Goal: Task Accomplishment & Management: Manage account settings

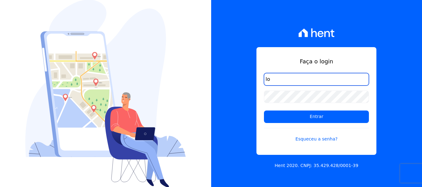
type input "[PERSON_NAME][EMAIL_ADDRESS][DOMAIN_NAME]"
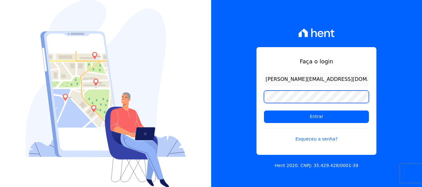
click at [264, 110] on input "Entrar" at bounding box center [316, 116] width 105 height 12
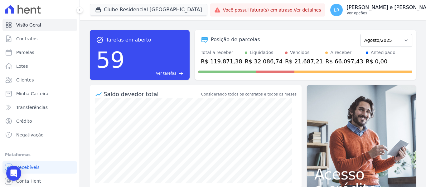
click at [330, 14] on div "LR [PERSON_NAME] e [PERSON_NAME] Ver opções" at bounding box center [382, 10] width 105 height 12
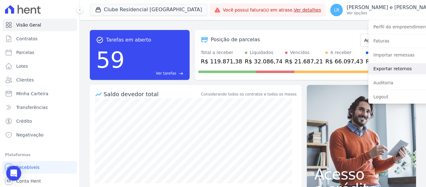
click at [369, 65] on link "Exportar retornos" at bounding box center [409, 68] width 80 height 11
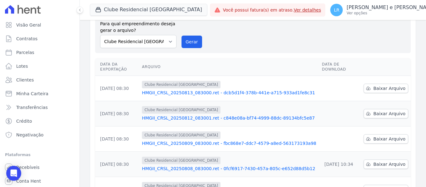
scroll to position [62, 0]
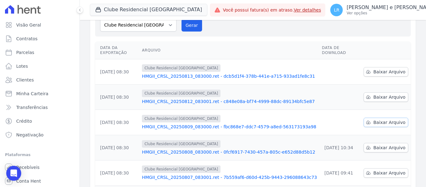
click at [370, 118] on link "Baixar Arquivo" at bounding box center [386, 122] width 45 height 9
click at [375, 94] on span "Baixar Arquivo" at bounding box center [390, 97] width 32 height 6
click at [385, 69] on span "Baixar Arquivo" at bounding box center [390, 72] width 32 height 6
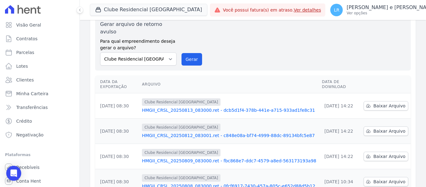
scroll to position [62, 0]
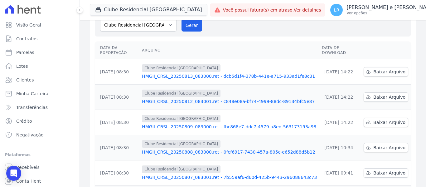
drag, startPoint x: 241, startPoint y: 118, endPoint x: 206, endPoint y: 114, distance: 34.5
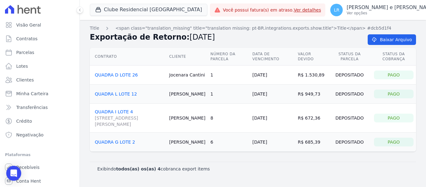
drag, startPoint x: 180, startPoint y: 75, endPoint x: 211, endPoint y: 76, distance: 31.5
click at [208, 76] on td "Jocenara Cantini" at bounding box center [187, 75] width 41 height 19
drag, startPoint x: 183, startPoint y: 95, endPoint x: 213, endPoint y: 95, distance: 30.3
click at [213, 95] on tr "QUADRA L LOTE 12 Silvane Rocha 1 10/08/2025 R$ 949,73 Depositado Pago" at bounding box center [253, 94] width 326 height 19
drag, startPoint x: 177, startPoint y: 116, endPoint x: 202, endPoint y: 122, distance: 26.3
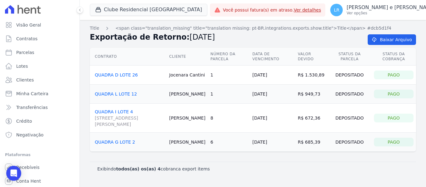
click at [202, 122] on td "Marcos Figueiredo" at bounding box center [187, 118] width 41 height 29
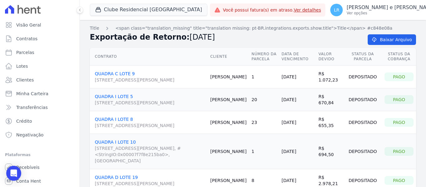
drag, startPoint x: 332, startPoint y: 100, endPoint x: 301, endPoint y: 100, distance: 30.6
click at [301, 100] on tr "QUADRA I LOTE 5 Avenida José Garibaldi, 2065, Passo do Vigário Roselia Maciel 2…" at bounding box center [253, 99] width 326 height 23
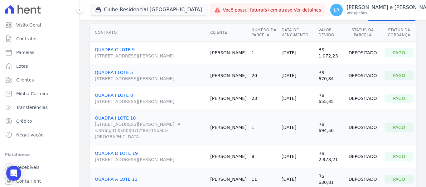
scroll to position [31, 0]
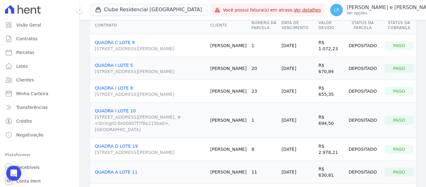
drag, startPoint x: 334, startPoint y: 90, endPoint x: 297, endPoint y: 90, distance: 37.1
click at [298, 91] on tr "QUADRA I LOTE 8 Avenida José Garibaldi, 2065, Passo do Vigário Rodrigo Silva 23…" at bounding box center [253, 91] width 326 height 23
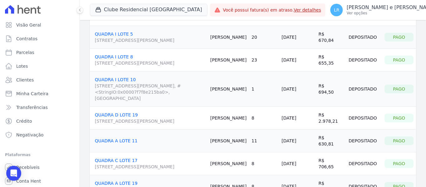
scroll to position [94, 0]
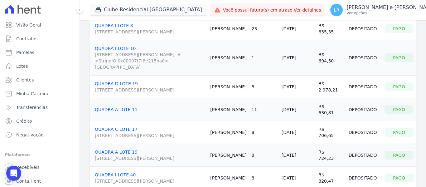
drag, startPoint x: 330, startPoint y: 82, endPoint x: 303, endPoint y: 80, distance: 26.6
click at [303, 80] on tr "QUADRA D LOTE 19 Avenida José Garibaldi, 2086, Passo do Vigário Leonardo Lopes …" at bounding box center [253, 87] width 326 height 23
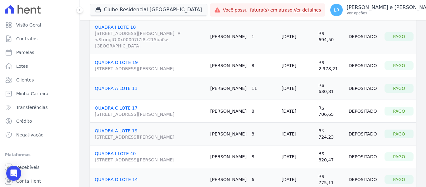
scroll to position [125, 0]
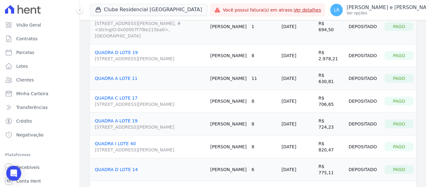
drag, startPoint x: 281, startPoint y: 71, endPoint x: 333, endPoint y: 69, distance: 51.8
click at [333, 69] on tr "QUADRA A LOTE 11 Douglas Silveira 11 10/08/2025 R$ 630,81 Depositado Pago" at bounding box center [253, 78] width 326 height 23
drag, startPoint x: 329, startPoint y: 97, endPoint x: 266, endPoint y: 98, distance: 63.0
click at [266, 98] on tr "QUADRA C LOTE 17 Avenida José Garibaldi, 2065, Passo do Vigário Rogerio Cardoso…" at bounding box center [253, 101] width 326 height 23
drag, startPoint x: 281, startPoint y: 119, endPoint x: 338, endPoint y: 121, distance: 56.8
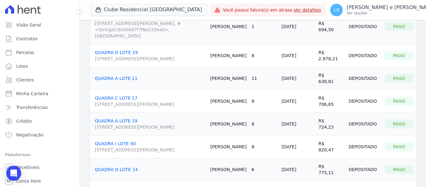
click at [338, 121] on tr "QUADRA A LOTE 19 Avenida José Garibaldi, 2068, QUADRA A LOTE 19, Passo do Vigár…" at bounding box center [253, 124] width 326 height 23
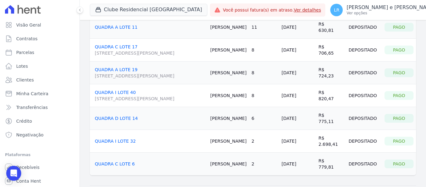
scroll to position [187, 0]
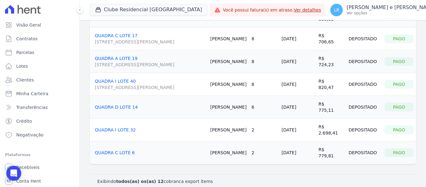
drag, startPoint x: 296, startPoint y: 83, endPoint x: 352, endPoint y: 85, distance: 56.2
click at [352, 85] on tr "QUADRA I LOTE 40 Avenida José Garibaldi, 2068, Passo do Vigário Cesar Lopes 8 1…" at bounding box center [253, 84] width 326 height 23
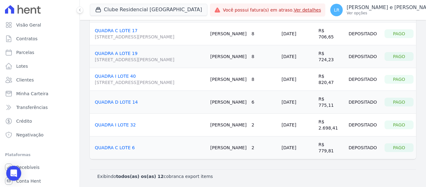
scroll to position [193, 0]
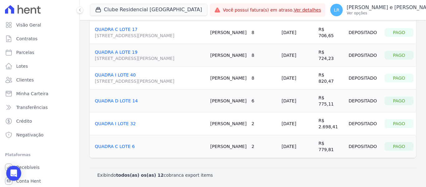
drag, startPoint x: 270, startPoint y: 100, endPoint x: 330, endPoint y: 104, distance: 59.7
click at [330, 104] on tr "QUADRA D LOTE 14 Cristina Azevedo 6 10/08/2025 R$ 775,11 Depositado Pago" at bounding box center [253, 101] width 326 height 23
drag, startPoint x: 321, startPoint y: 125, endPoint x: 306, endPoint y: 125, distance: 15.0
click at [306, 125] on tr "QUADRA I LOTE 32 Gilberto Silva 2 10/08/2025 R$ 2.698,41 Depositado Pago" at bounding box center [253, 123] width 326 height 23
drag, startPoint x: 333, startPoint y: 146, endPoint x: 242, endPoint y: 150, distance: 91.2
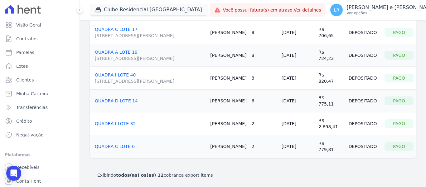
click at [241, 150] on tr "QUADRA C LOTE 6 Charles Marins 2 10/08/2025 R$ 779,81 Depositado Pago" at bounding box center [253, 146] width 326 height 23
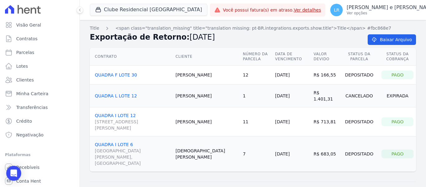
scroll to position [7, 0]
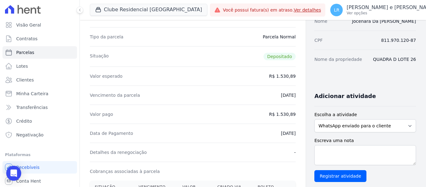
scroll to position [62, 0]
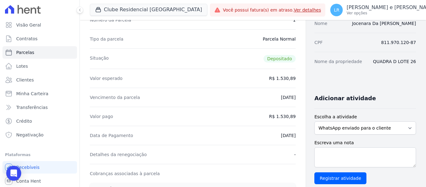
drag, startPoint x: 266, startPoint y: 134, endPoint x: 294, endPoint y: 137, distance: 28.2
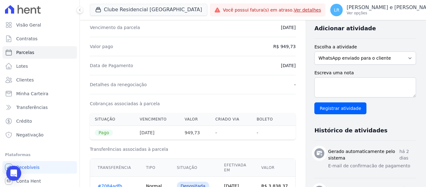
scroll to position [94, 0]
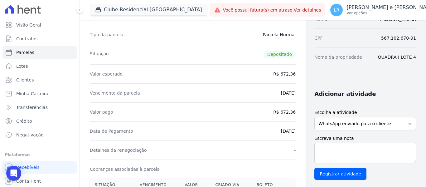
scroll to position [62, 0]
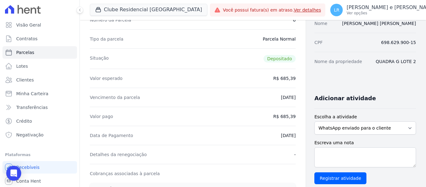
scroll to position [31, 0]
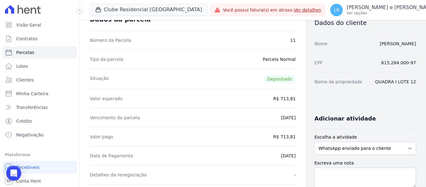
scroll to position [31, 0]
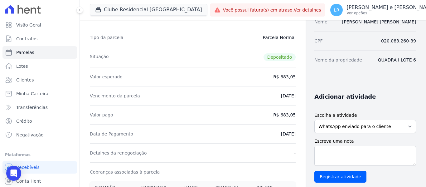
scroll to position [62, 0]
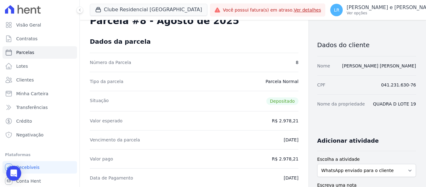
scroll to position [31, 0]
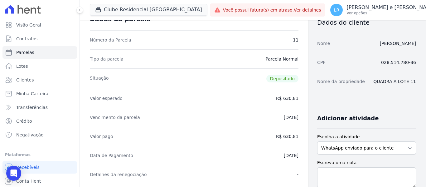
scroll to position [31, 0]
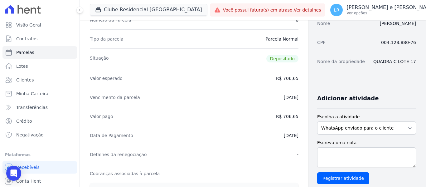
scroll to position [31, 0]
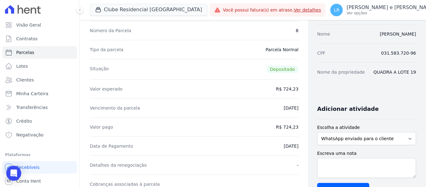
scroll to position [62, 0]
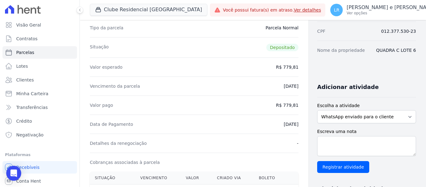
scroll to position [62, 0]
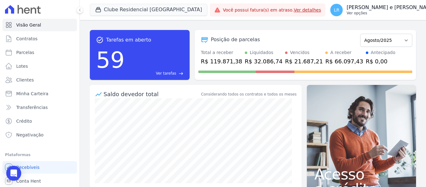
click at [347, 13] on p "Ver opções" at bounding box center [391, 13] width 89 height 5
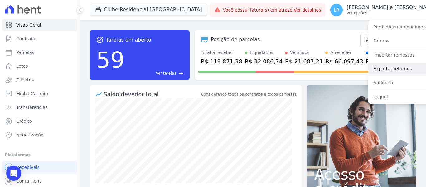
click at [374, 71] on link "Exportar retornos" at bounding box center [409, 68] width 80 height 11
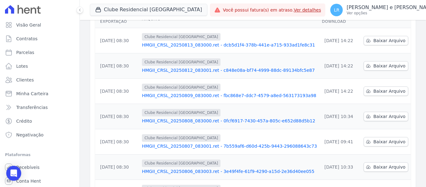
scroll to position [62, 0]
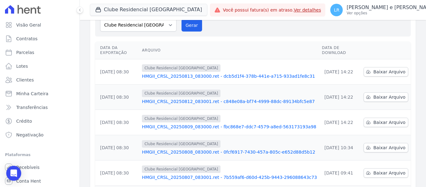
drag, startPoint x: 348, startPoint y: 110, endPoint x: 317, endPoint y: 110, distance: 31.2
click at [320, 110] on td "[DATE] 14:22" at bounding box center [341, 122] width 42 height 25
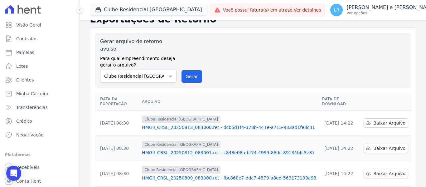
scroll to position [0, 0]
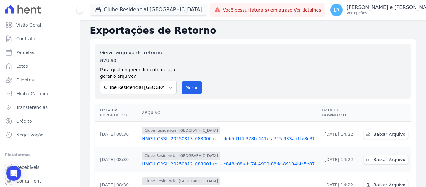
click at [354, 13] on p "Ver opções" at bounding box center [391, 13] width 89 height 5
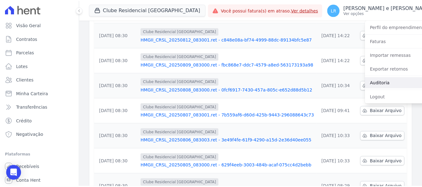
scroll to position [125, 0]
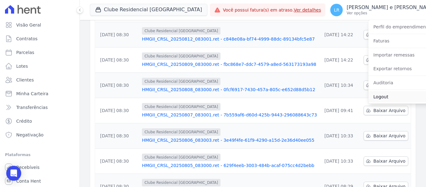
click at [369, 97] on link "Logout" at bounding box center [409, 96] width 80 height 11
